Goal: Information Seeking & Learning: Learn about a topic

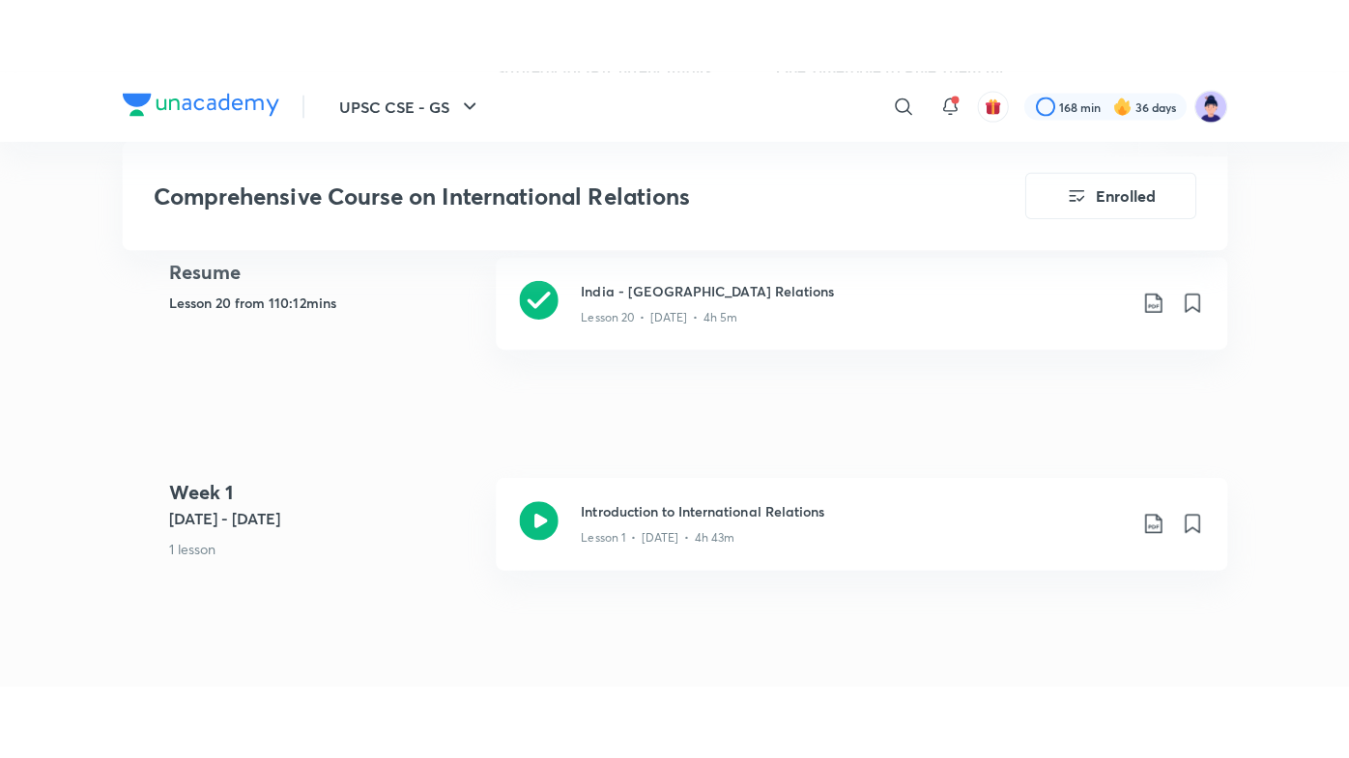
scroll to position [927, 0]
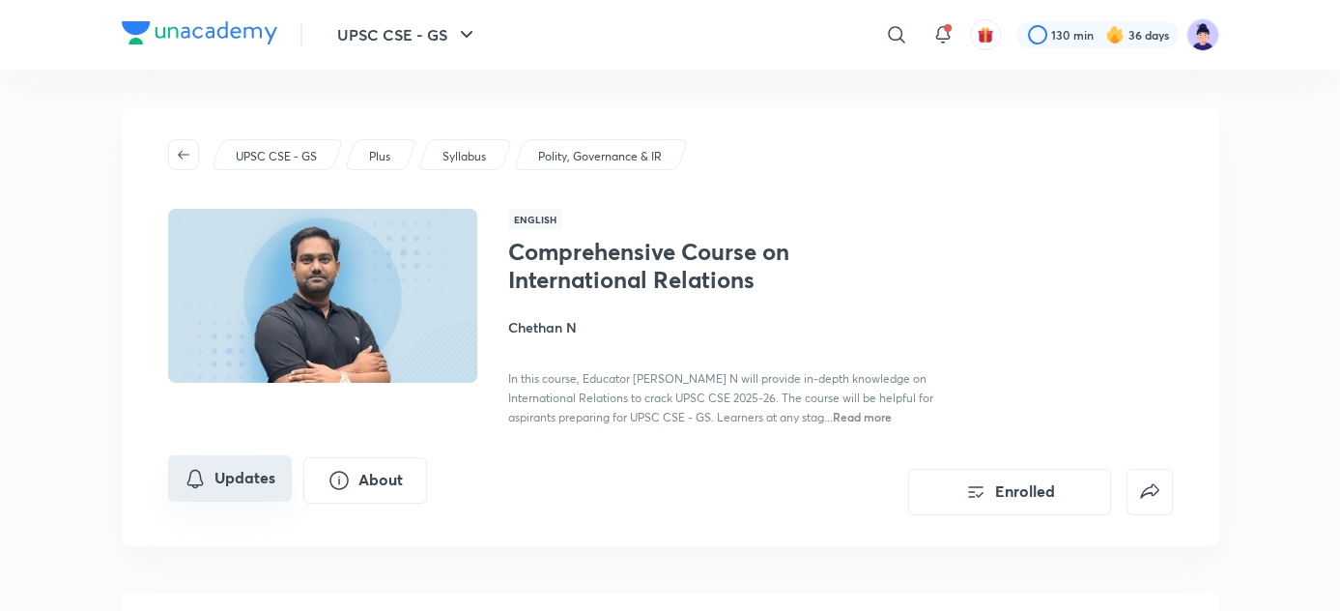
click at [230, 466] on button "Updates" at bounding box center [230, 478] width 124 height 46
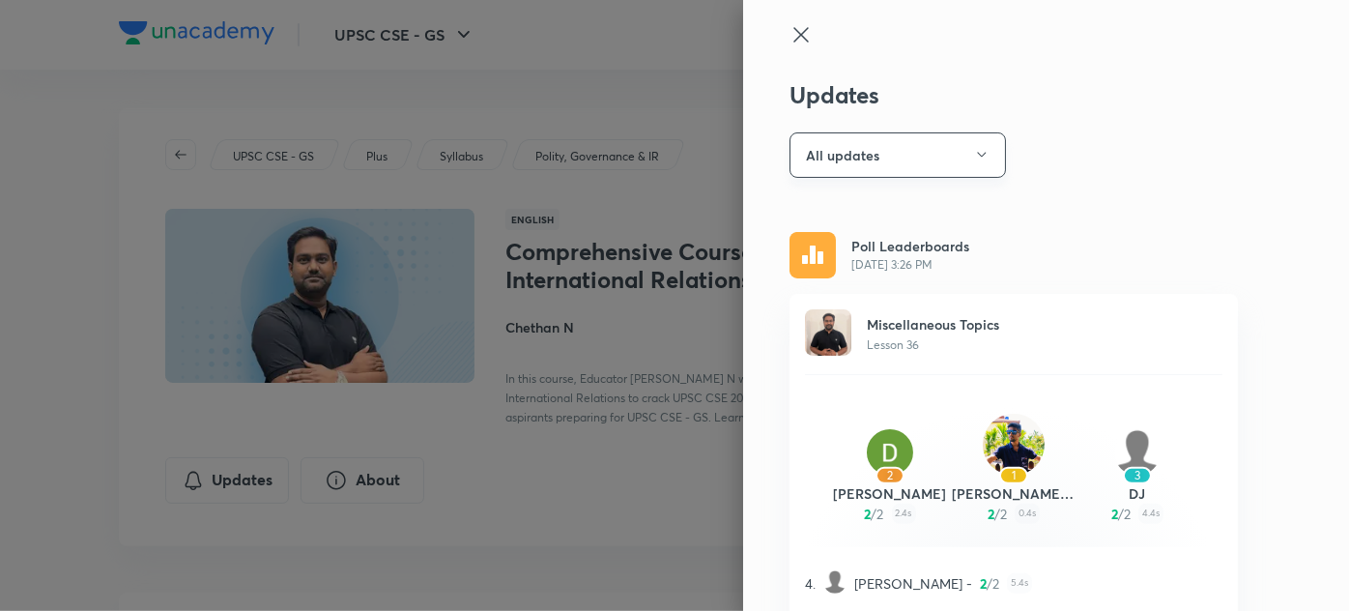
click at [887, 158] on button "All updates" at bounding box center [897, 154] width 216 height 45
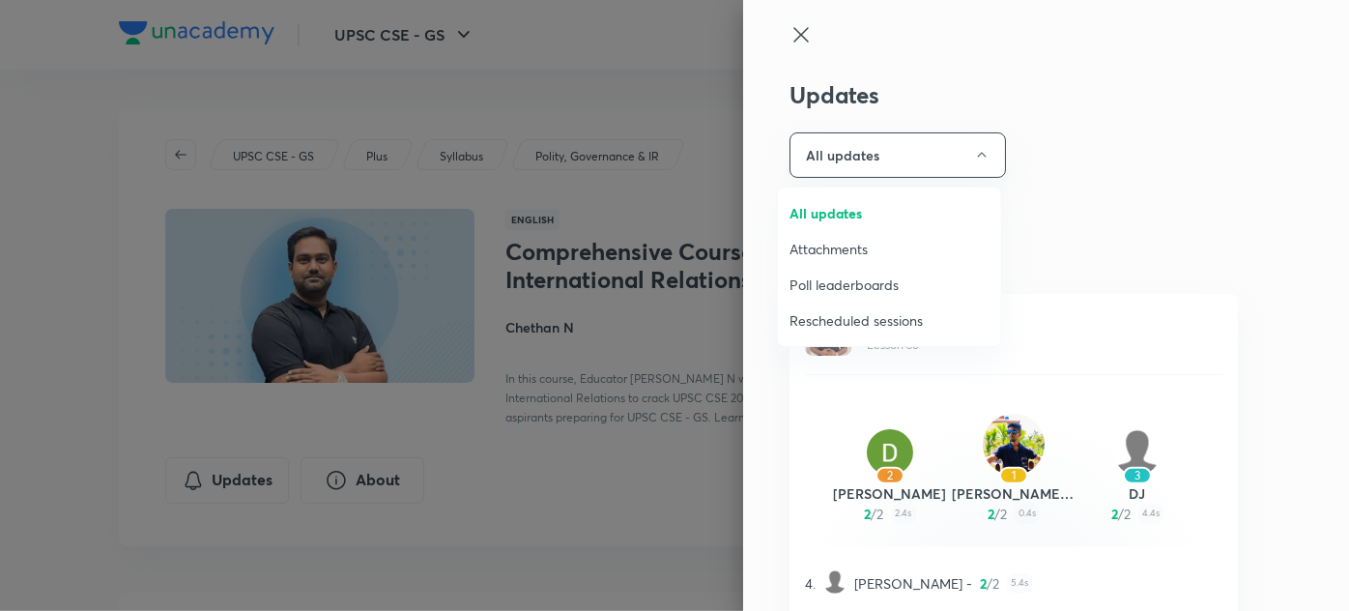
click at [857, 245] on span "Attachments" at bounding box center [889, 249] width 200 height 20
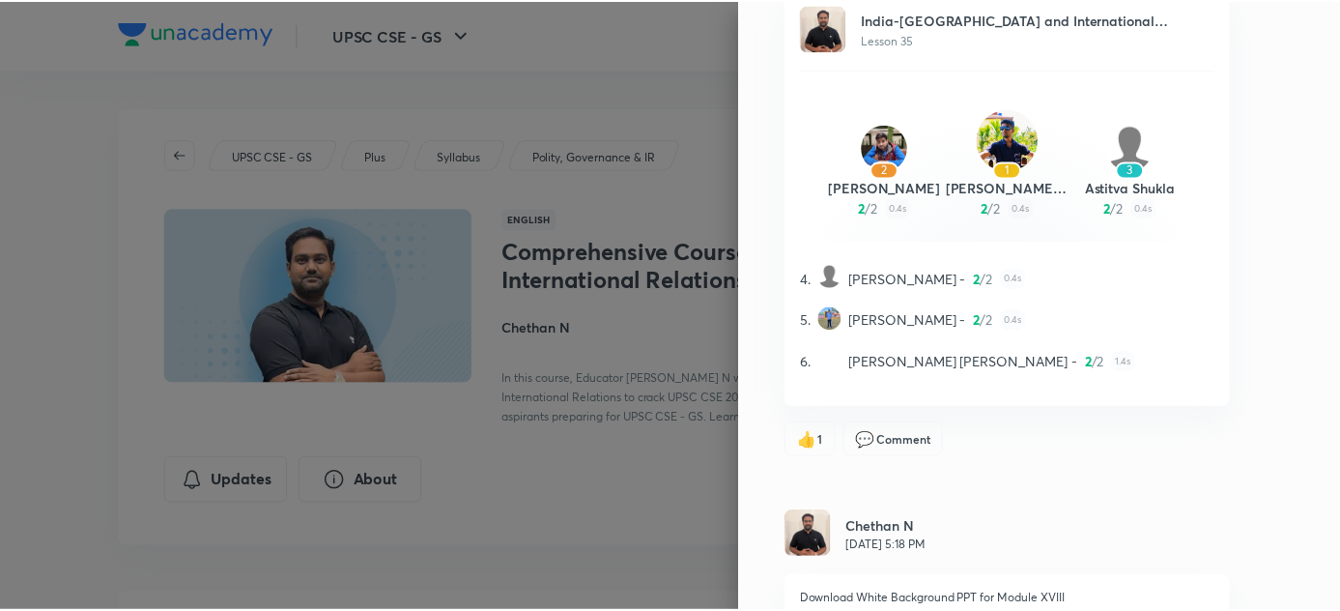
scroll to position [1510, 0]
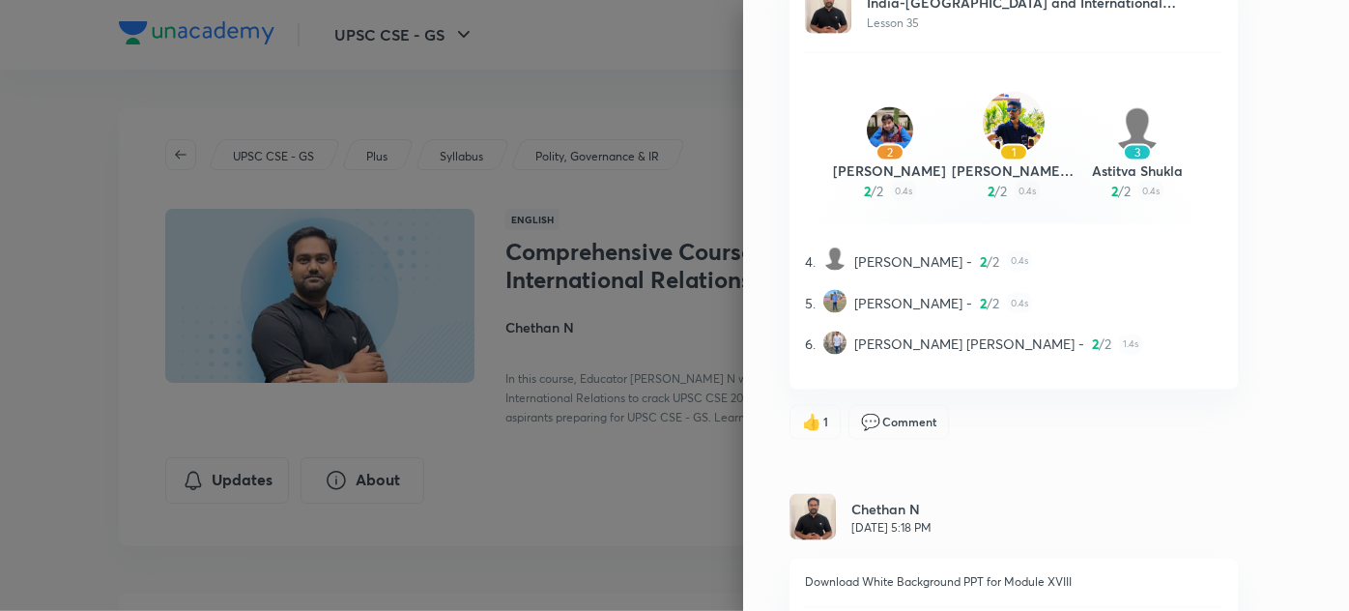
click at [68, 247] on div at bounding box center [674, 305] width 1349 height 611
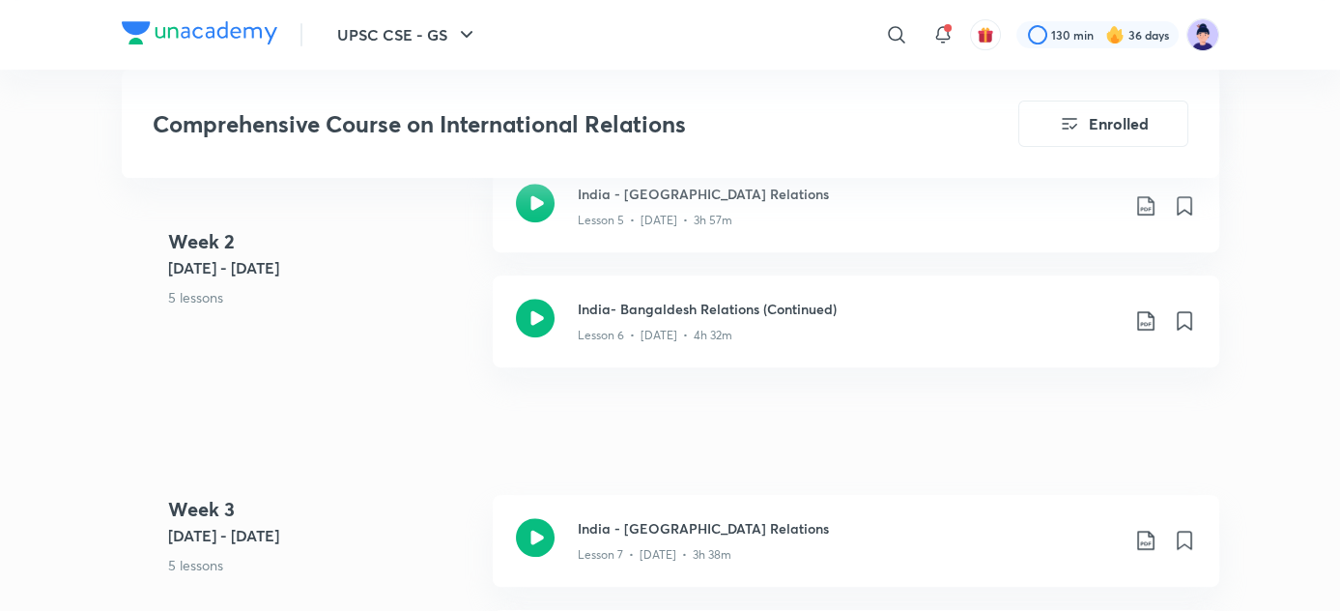
scroll to position [1795, 0]
